Goal: Information Seeking & Learning: Learn about a topic

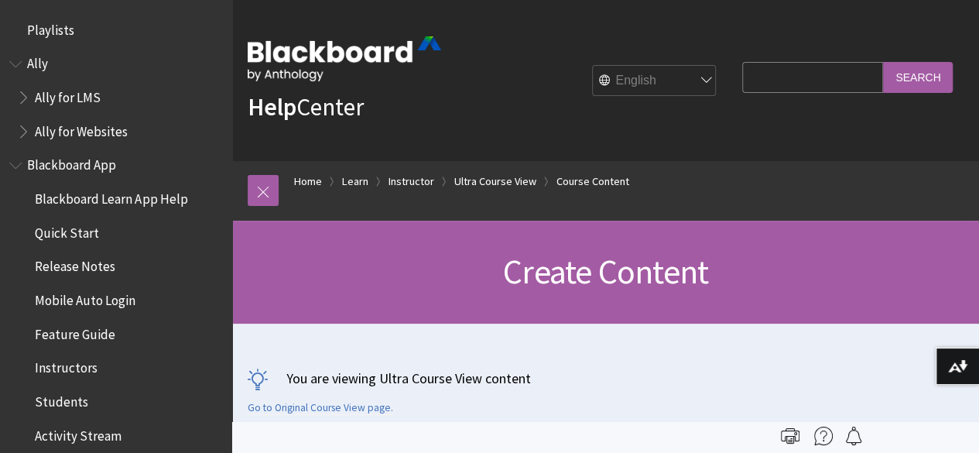
scroll to position [2322, 0]
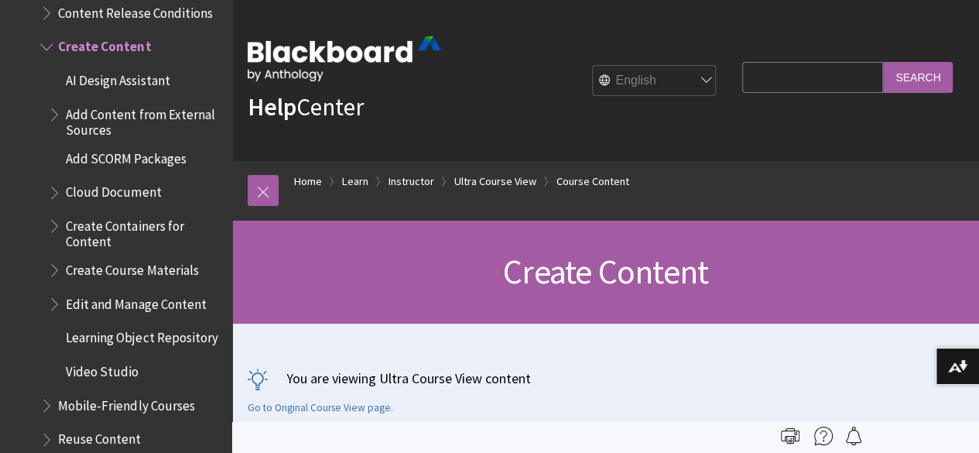
click at [778, 68] on input "Search Query" at bounding box center [812, 77] width 141 height 30
click at [823, 78] on input "students with accomodations" at bounding box center [812, 77] width 141 height 30
type input "students with accommodations"
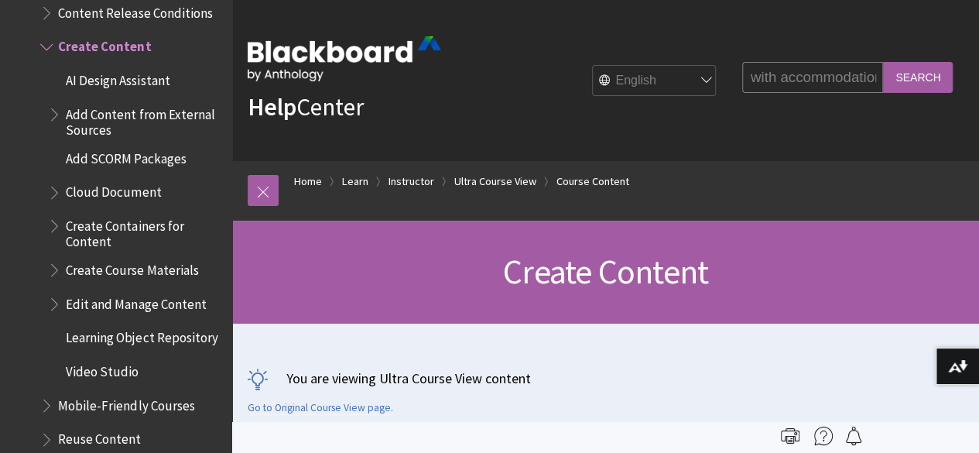
scroll to position [0, 0]
click at [933, 74] on input "Search" at bounding box center [918, 77] width 70 height 30
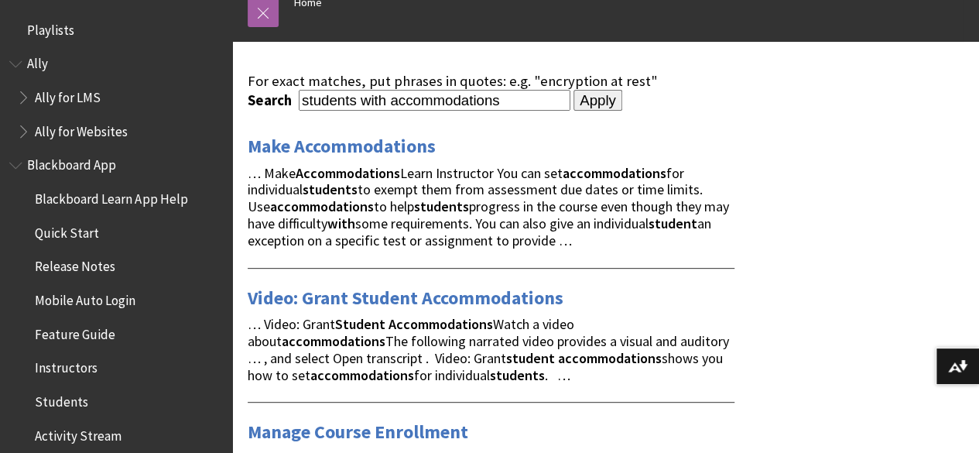
scroll to position [184, 0]
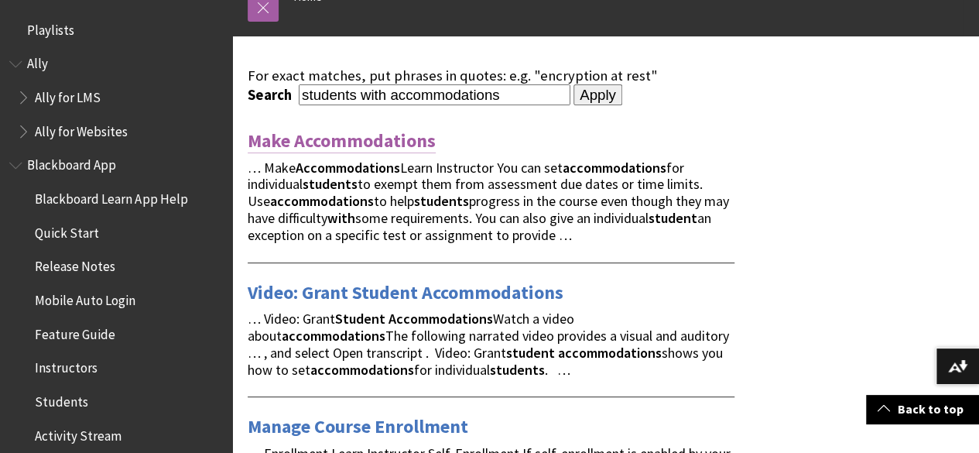
click at [400, 134] on link "Make Accommodations" at bounding box center [342, 140] width 188 height 25
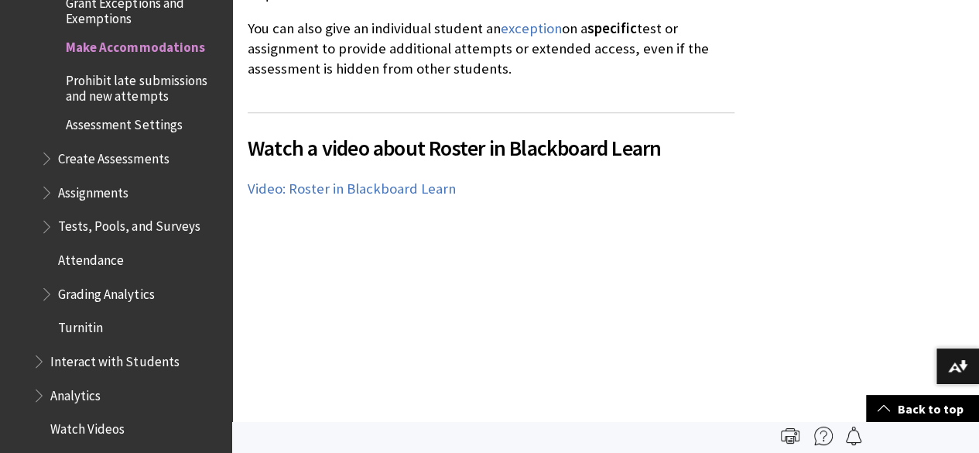
scroll to position [453, 0]
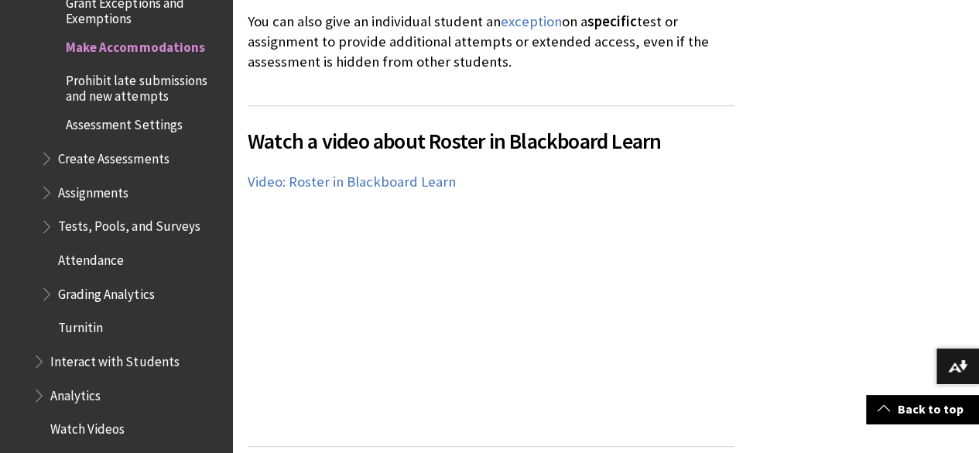
click at [573, 310] on div "Watch a video about Roster in Blackboard Learn The following narrated video pro…" at bounding box center [491, 258] width 487 height 307
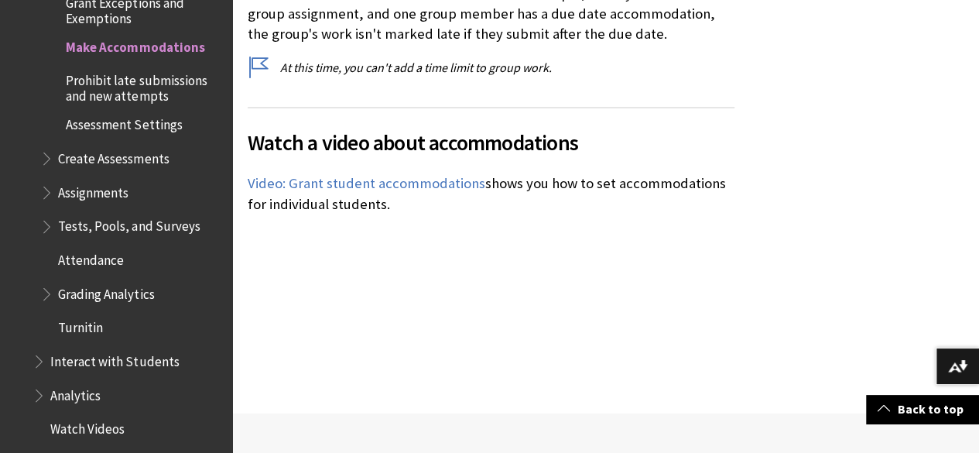
scroll to position [4269, 0]
